Goal: Task Accomplishment & Management: Use online tool/utility

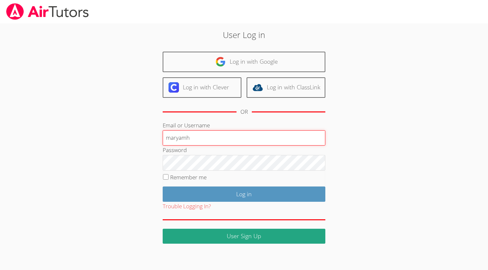
type input "maryamh"
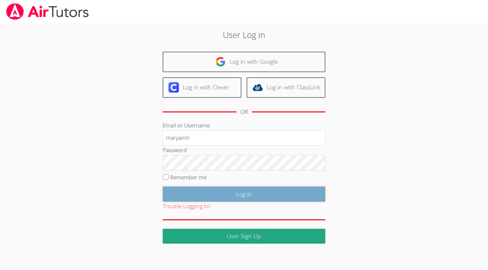
click at [216, 196] on input "Log in" at bounding box center [244, 194] width 163 height 15
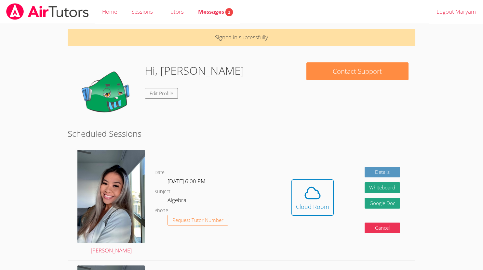
click at [246, 105] on div "Hi, [PERSON_NAME] Edit Profile" at bounding box center [184, 94] width 218 height 65
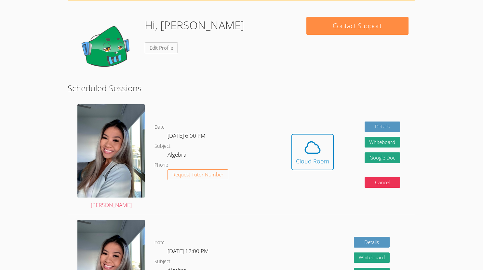
scroll to position [45, 0]
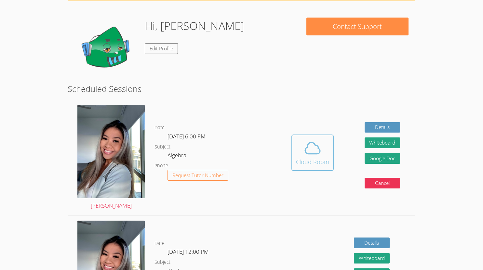
click at [316, 157] on icon at bounding box center [313, 148] width 18 height 18
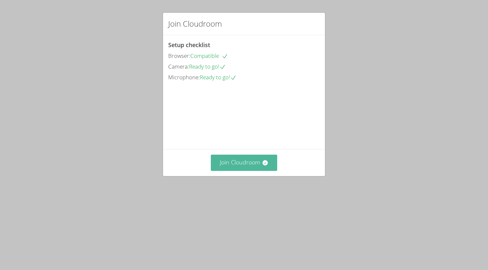
click at [239, 171] on button "Join Cloudroom" at bounding box center [244, 163] width 67 height 16
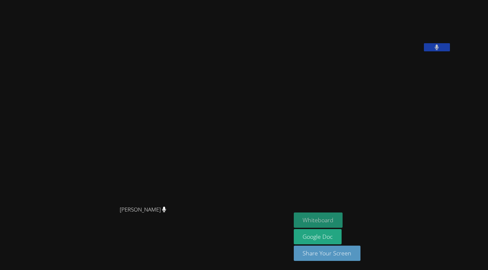
click at [340, 220] on button "Whiteboard" at bounding box center [318, 220] width 49 height 15
